Goal: Information Seeking & Learning: Learn about a topic

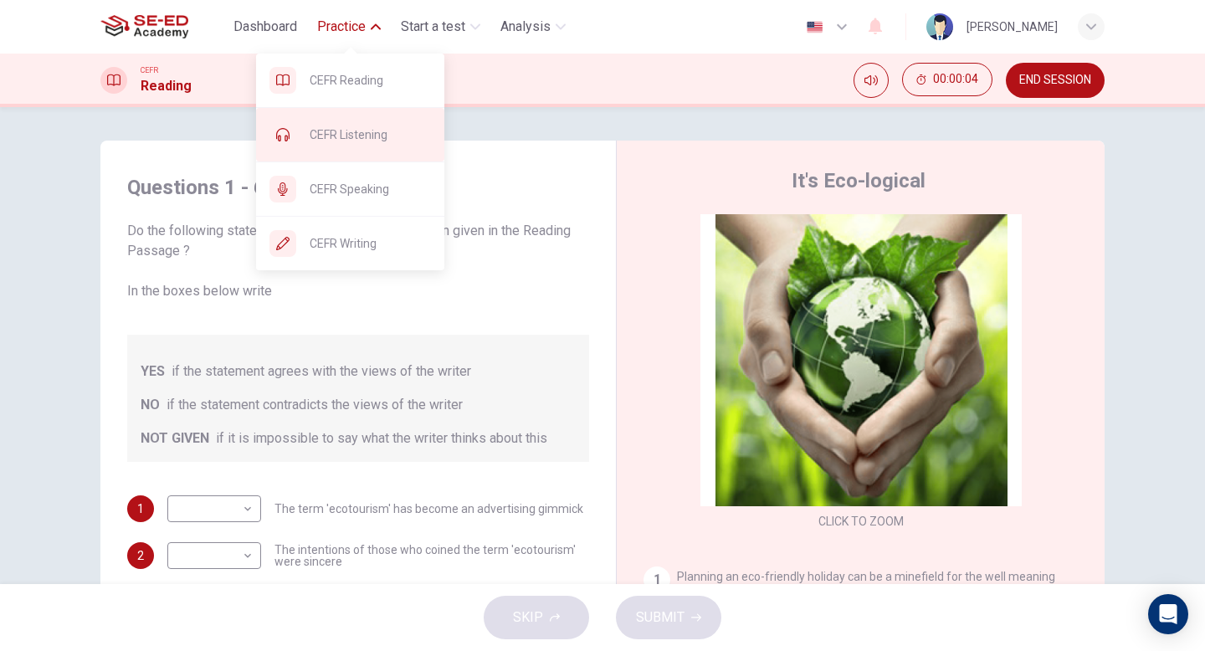
click at [392, 126] on span "CEFR Listening" at bounding box center [370, 135] width 121 height 20
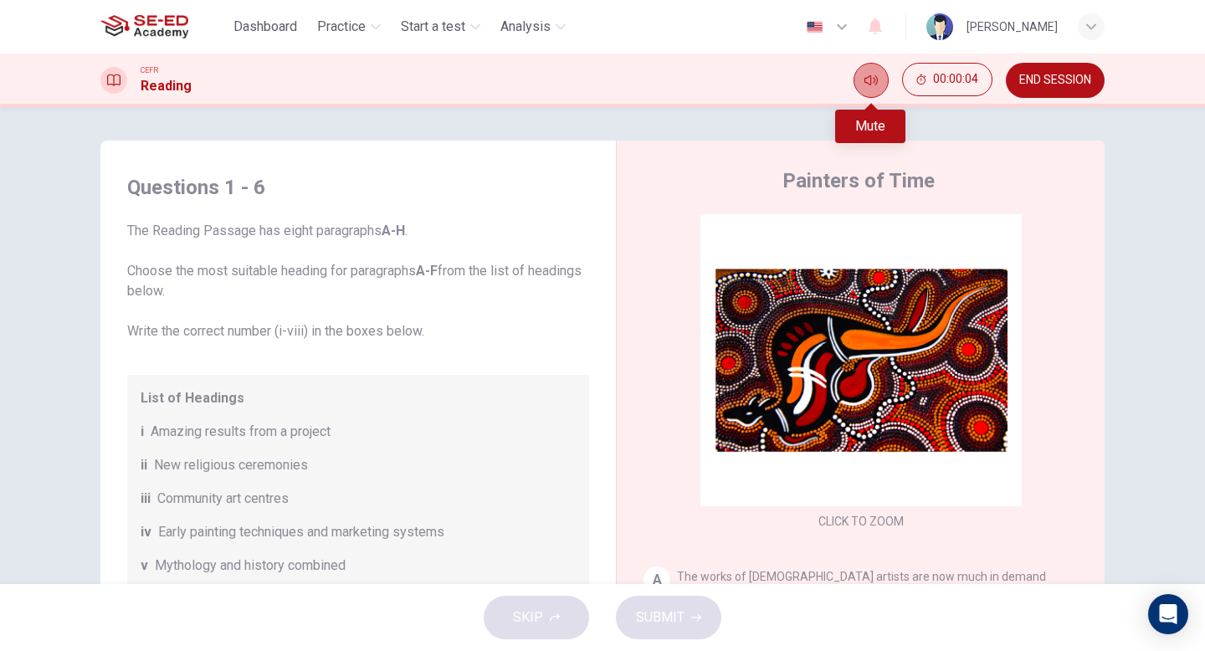
click at [870, 85] on icon "Mute" at bounding box center [870, 80] width 13 height 13
click at [869, 83] on icon "Unmute" at bounding box center [870, 80] width 13 height 10
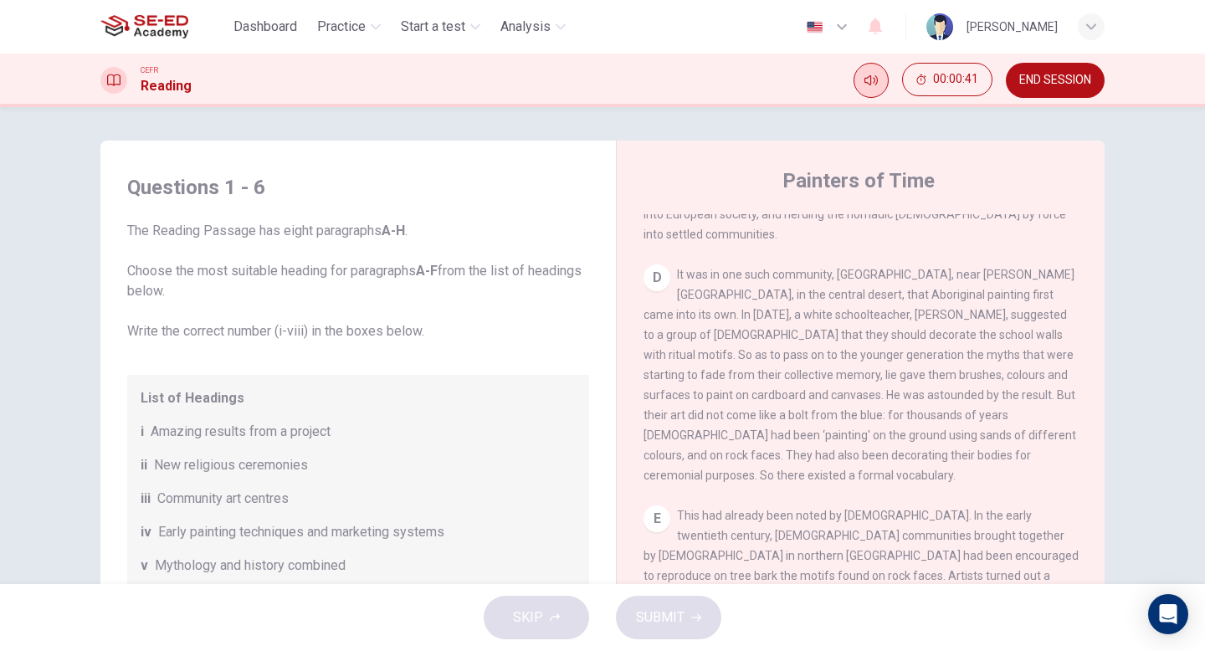
click at [1046, 83] on span "END SESSION" at bounding box center [1055, 80] width 72 height 13
